Goal: Information Seeking & Learning: Understand process/instructions

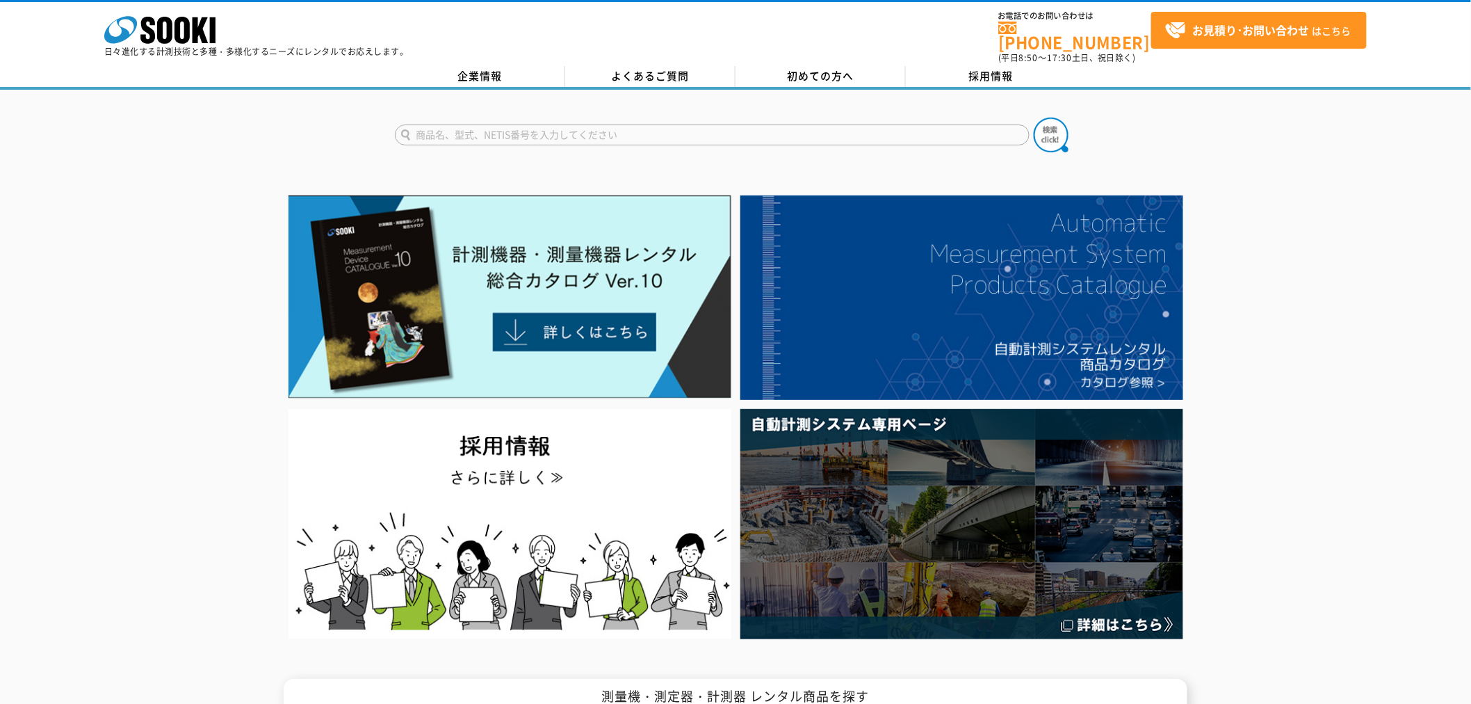
click at [804, 79] on div "企業情報 よくあるご質問 初めての方へ 採用情報" at bounding box center [735, 78] width 1471 height 24
click at [806, 73] on span "初めての方へ" at bounding box center [821, 75] width 67 height 15
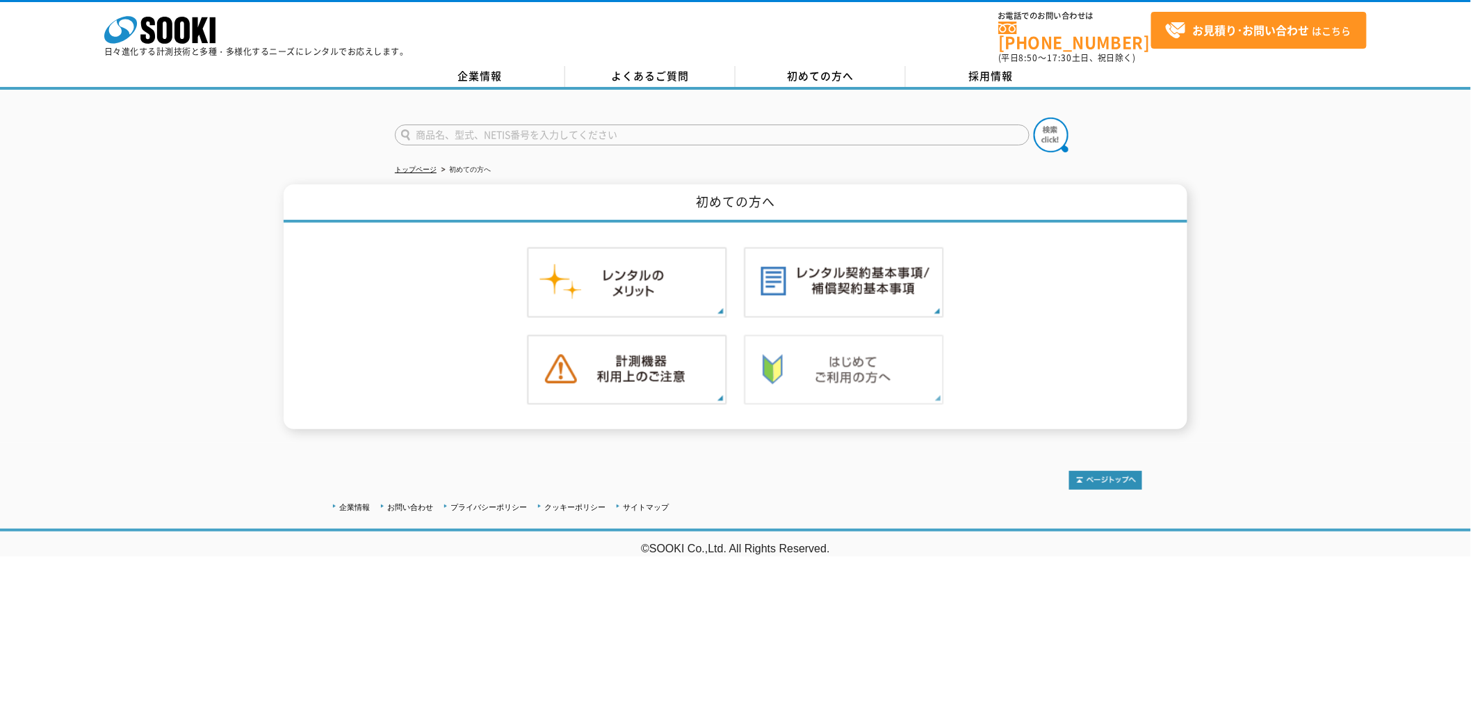
click at [816, 350] on img at bounding box center [844, 369] width 200 height 71
click at [692, 278] on img at bounding box center [627, 282] width 200 height 71
click at [633, 356] on img at bounding box center [627, 369] width 200 height 71
click at [179, 42] on icon at bounding box center [182, 30] width 15 height 27
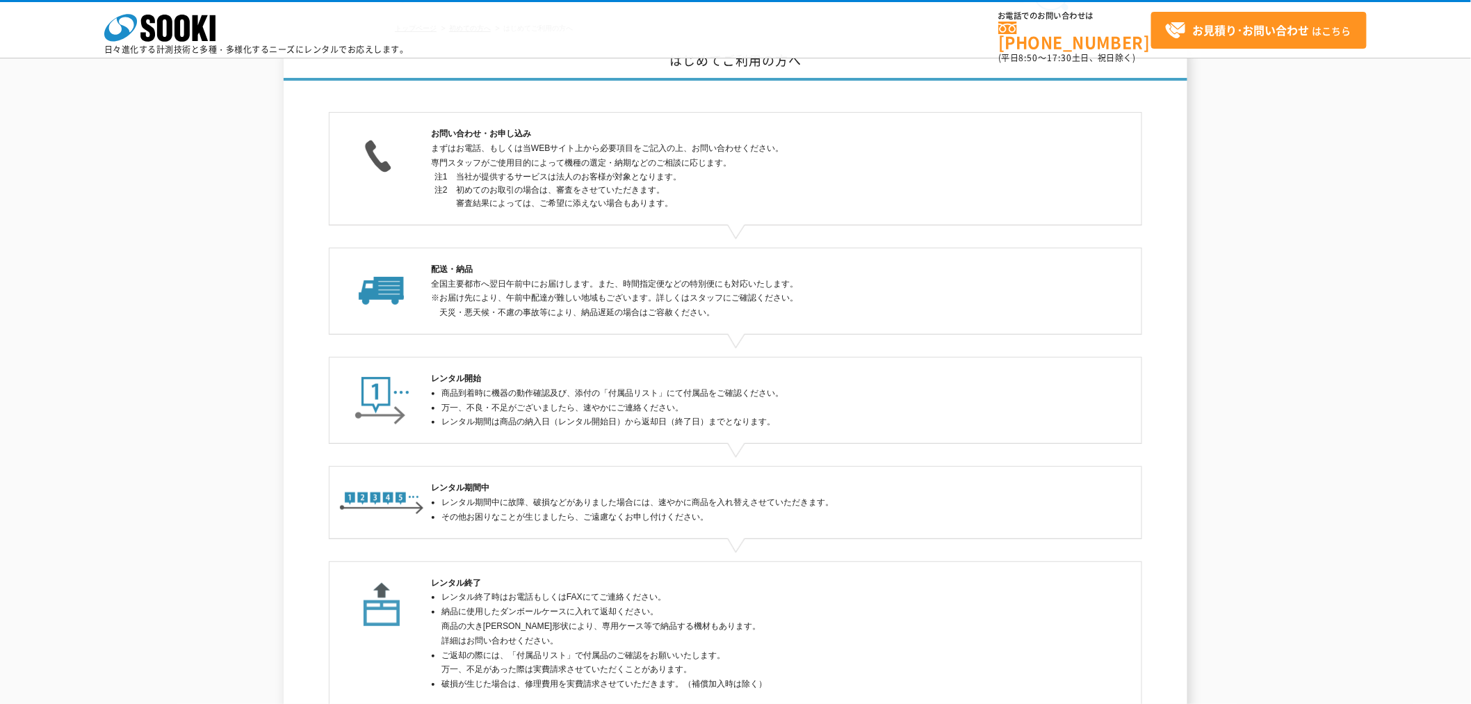
scroll to position [216, 0]
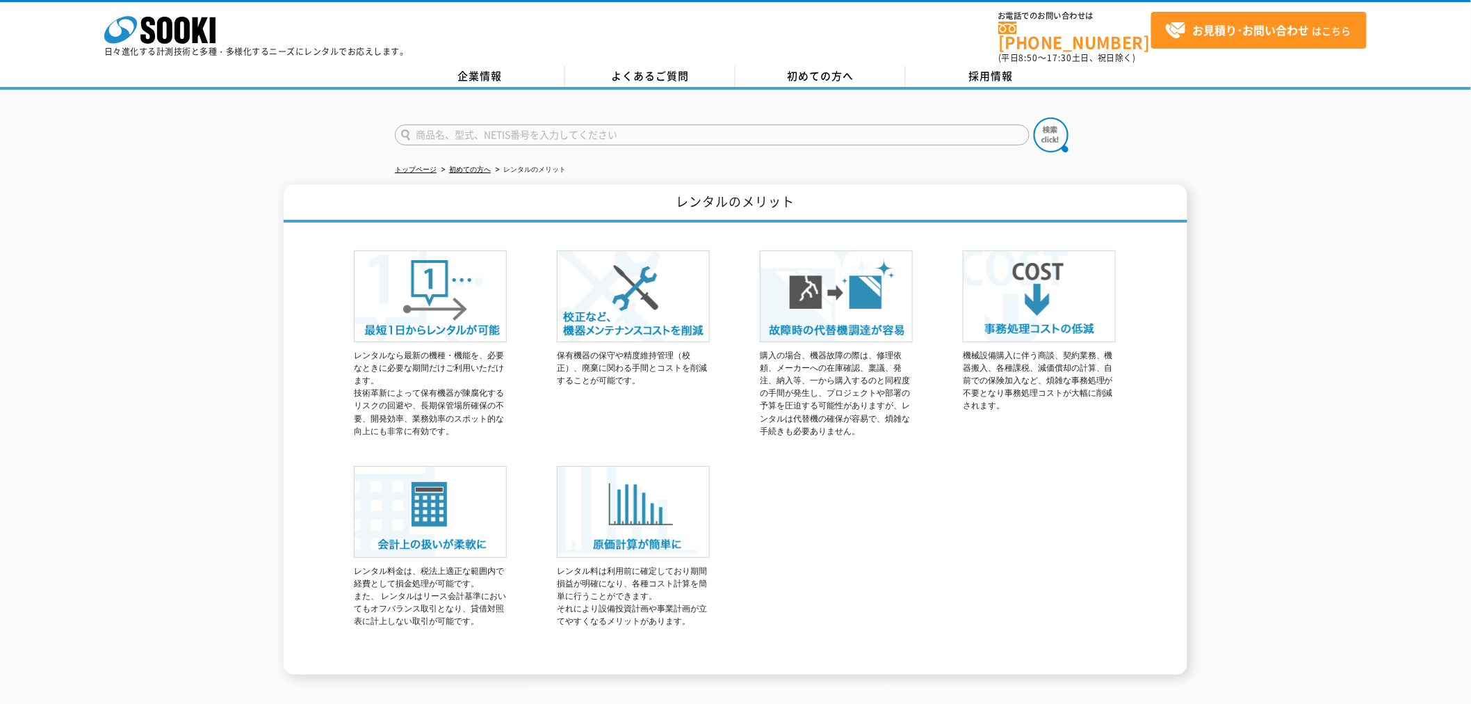
click at [642, 503] on img at bounding box center [633, 512] width 153 height 92
click at [645, 503] on img at bounding box center [633, 512] width 153 height 92
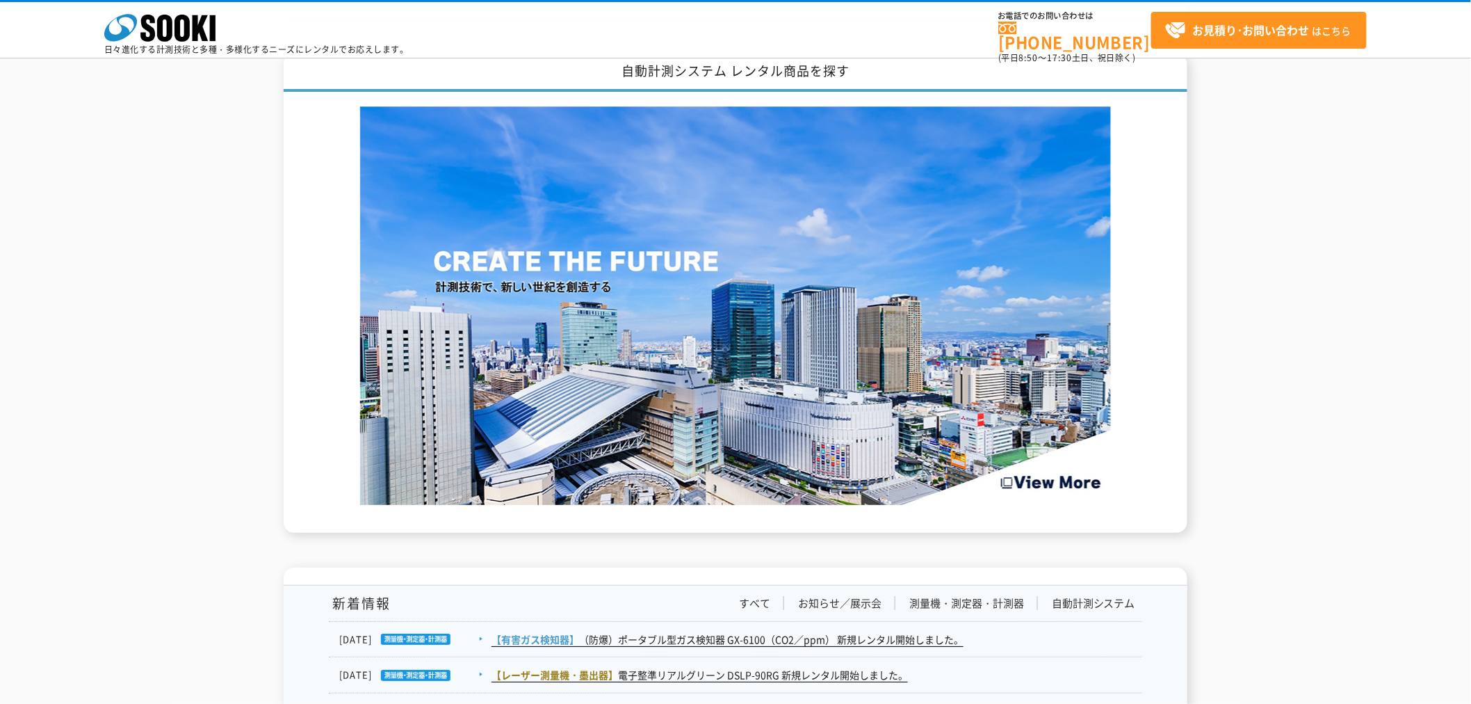
scroll to position [1699, 0]
